Goal: Information Seeking & Learning: Check status

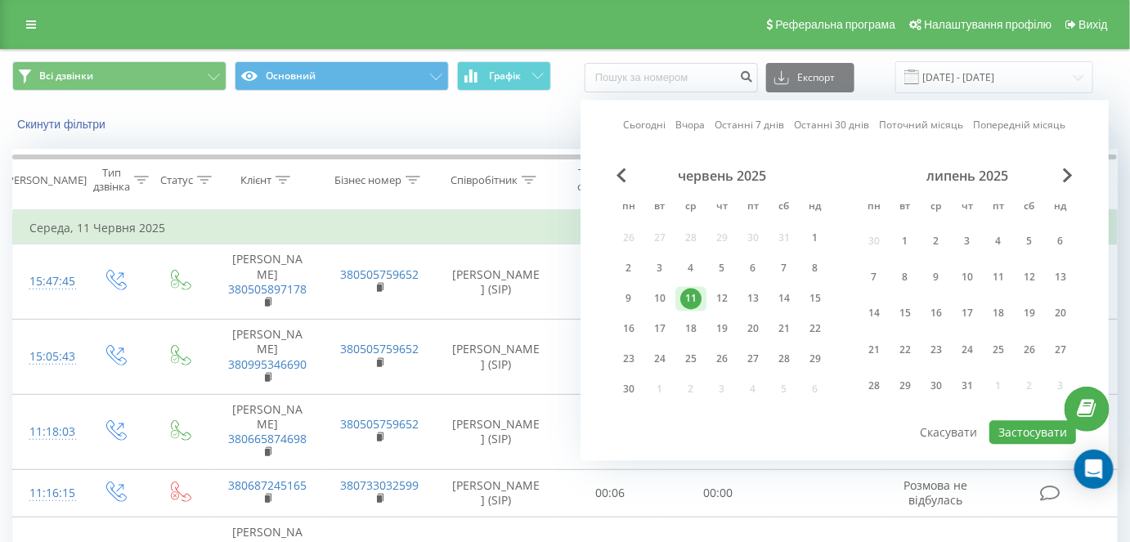
click at [643, 119] on link "Сьогодні" at bounding box center [645, 126] width 43 height 16
click at [1029, 428] on button "Застосувати" at bounding box center [1033, 433] width 87 height 24
type input "[DATE] - [DATE]"
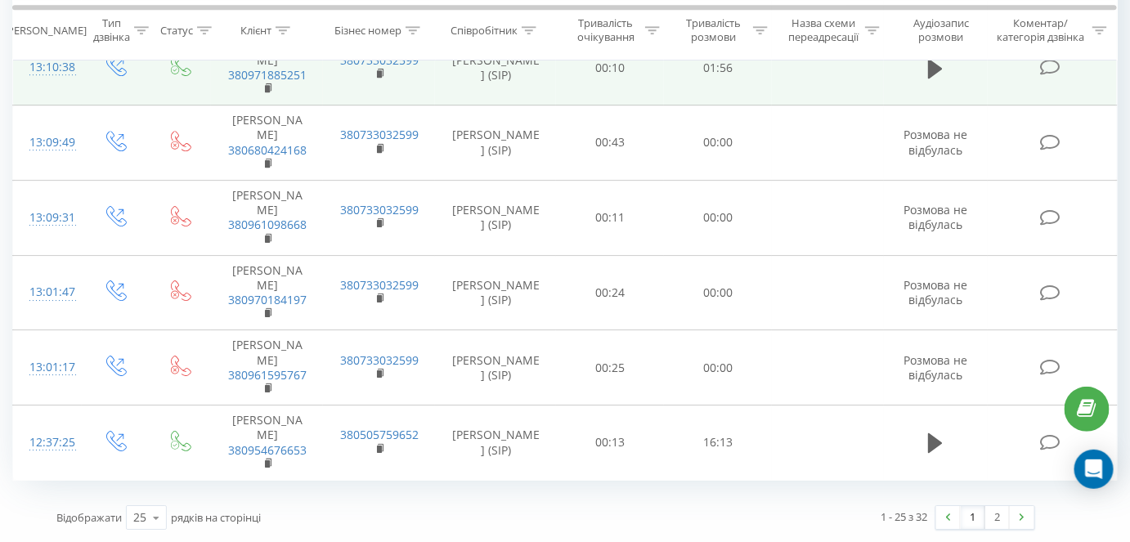
scroll to position [1767, 0]
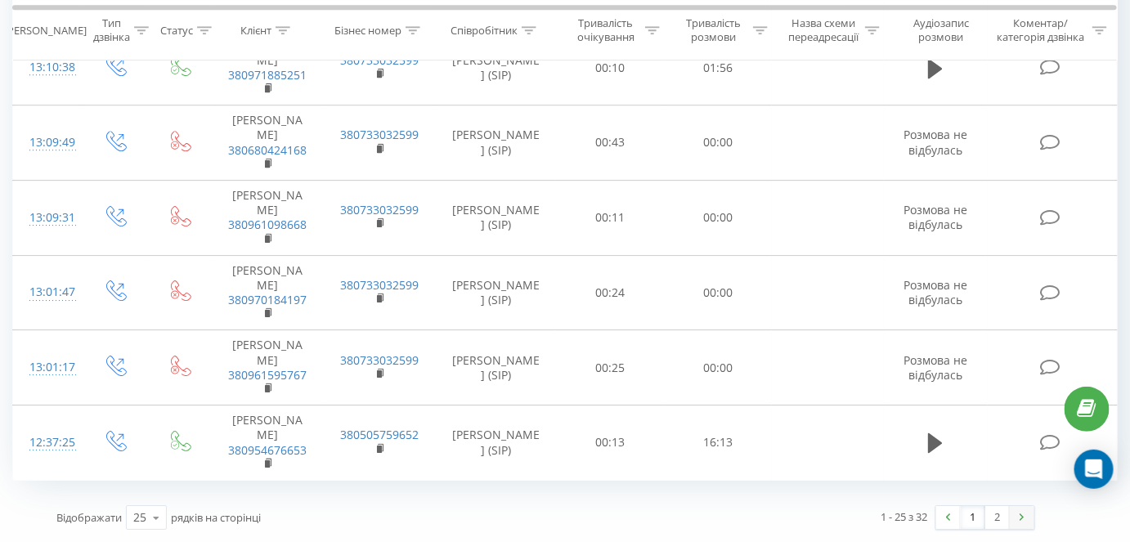
click at [1027, 523] on link at bounding box center [1022, 517] width 25 height 23
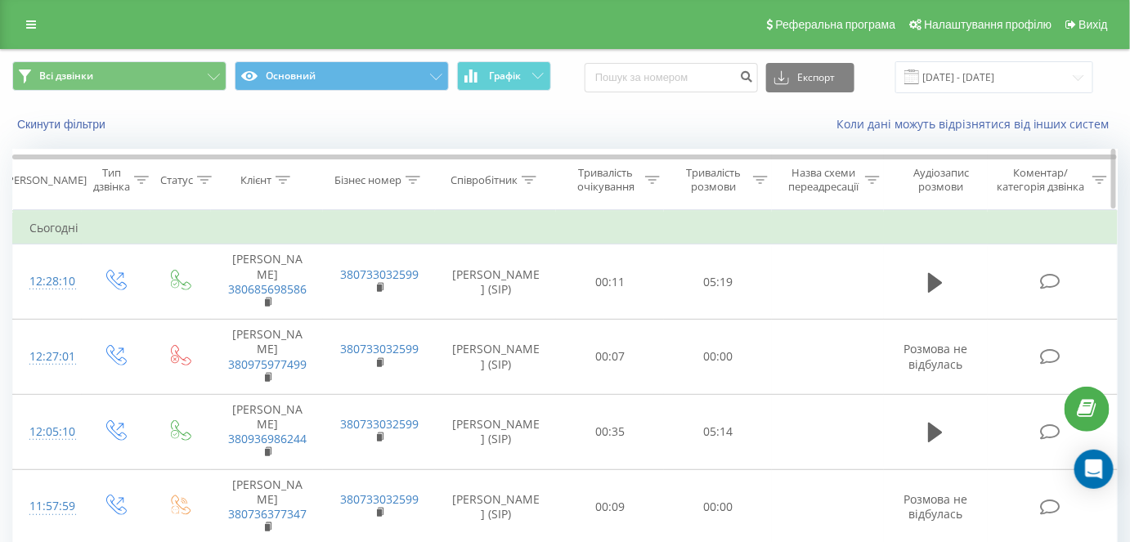
click at [759, 173] on div at bounding box center [760, 180] width 15 height 14
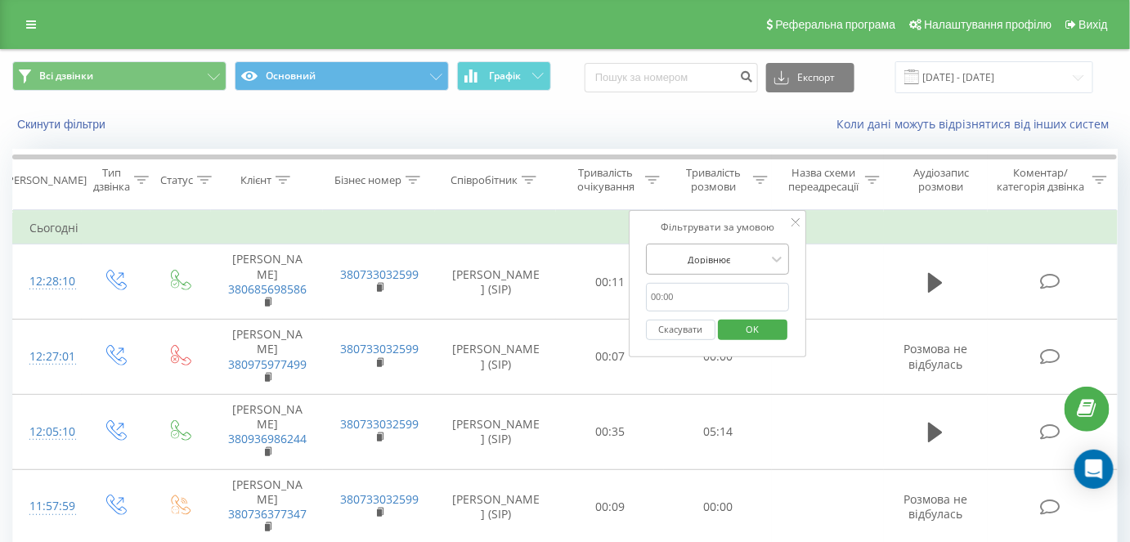
click at [692, 268] on div "Дорівнює" at bounding box center [708, 259] width 119 height 25
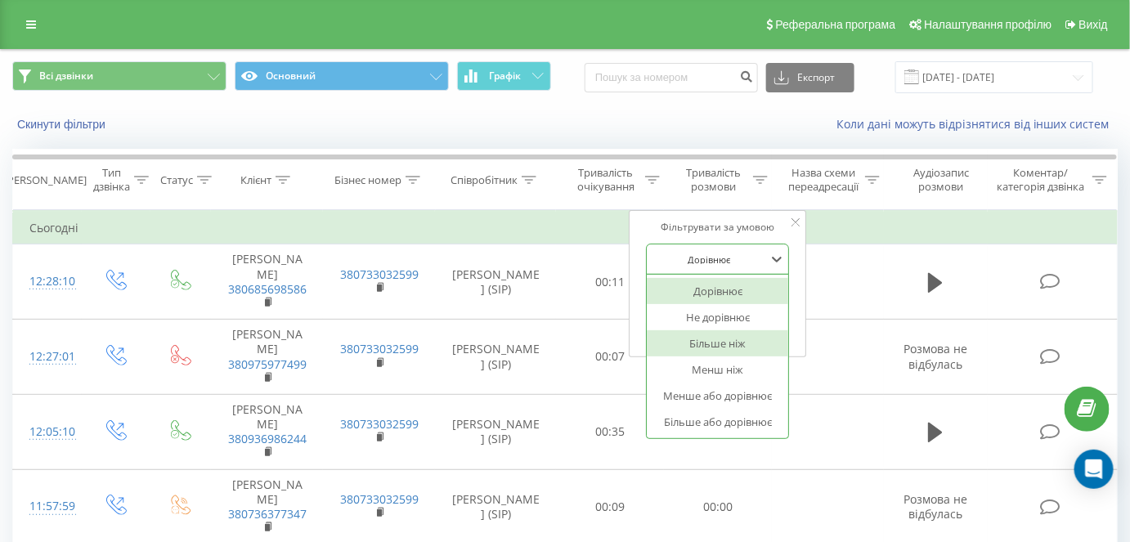
click at [706, 344] on div "Більше ніж" at bounding box center [718, 343] width 142 height 26
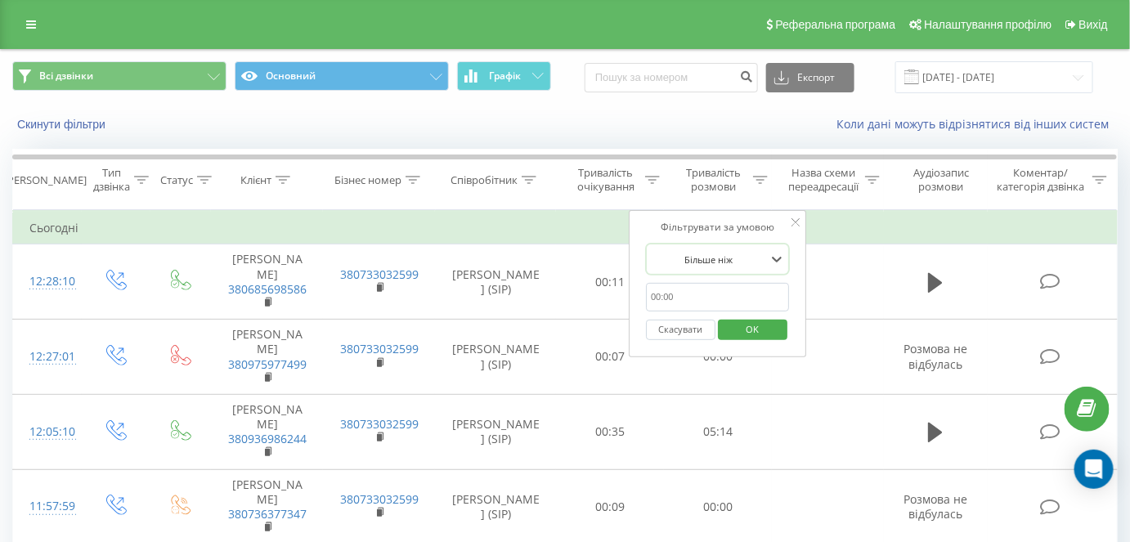
click at [672, 290] on input "text" at bounding box center [718, 297] width 144 height 29
type input "00.59"
click at [766, 317] on span "OK" at bounding box center [753, 329] width 46 height 25
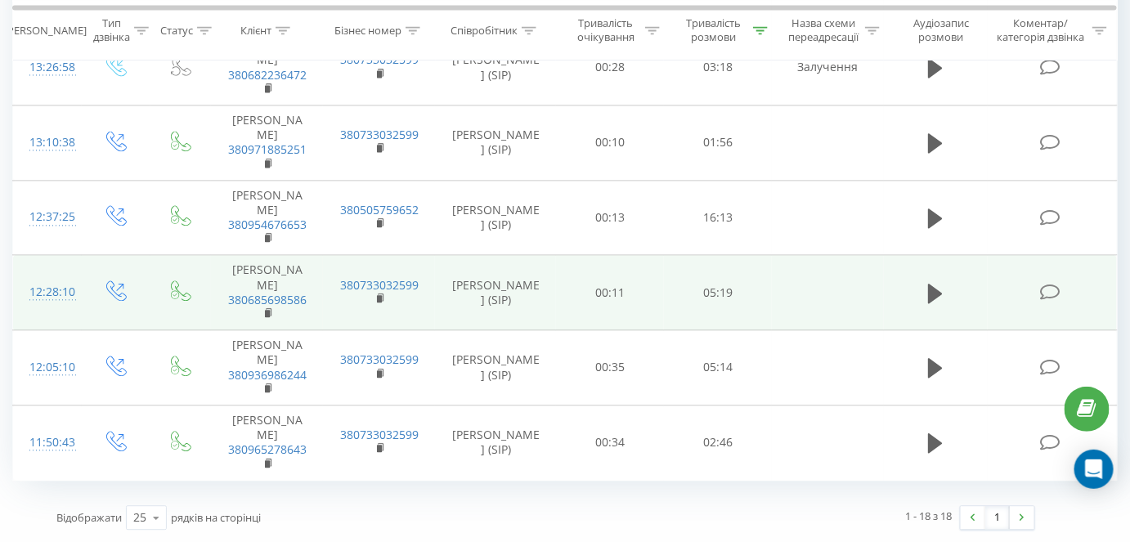
scroll to position [1198, 0]
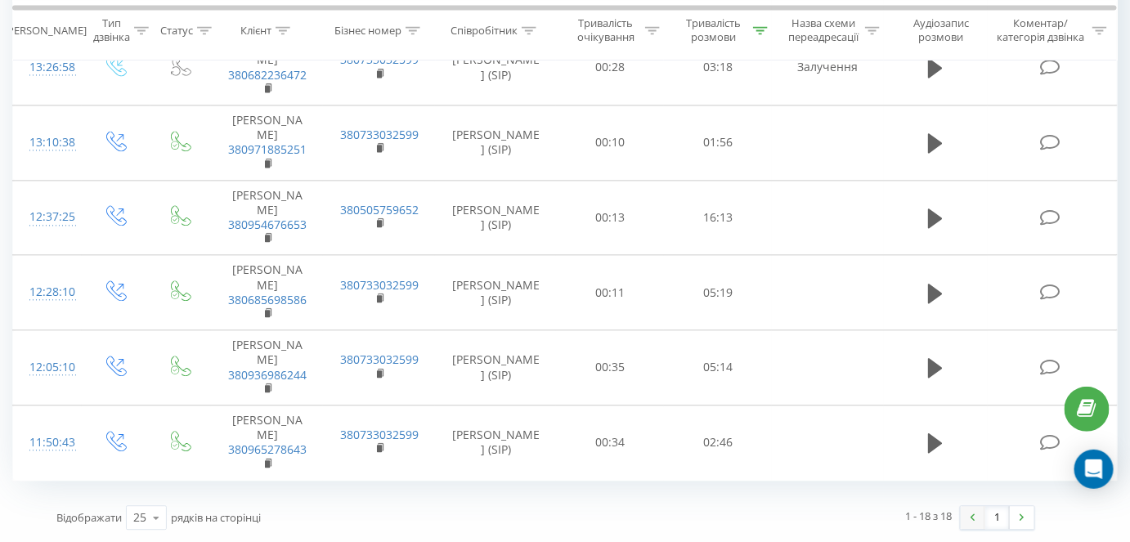
click at [973, 522] on link at bounding box center [973, 517] width 25 height 23
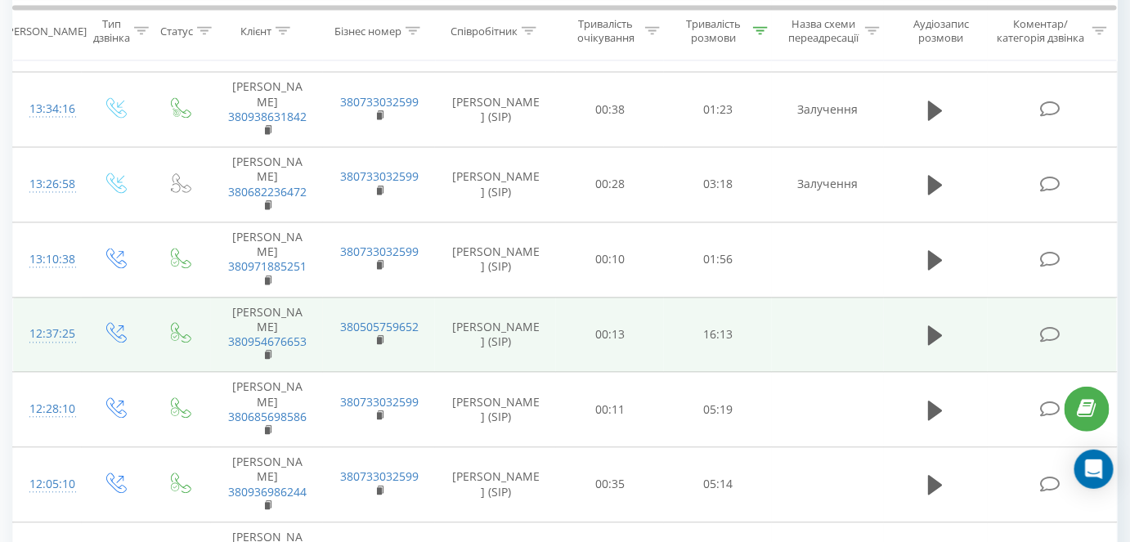
scroll to position [975, 0]
